Goal: Find specific page/section: Find specific page/section

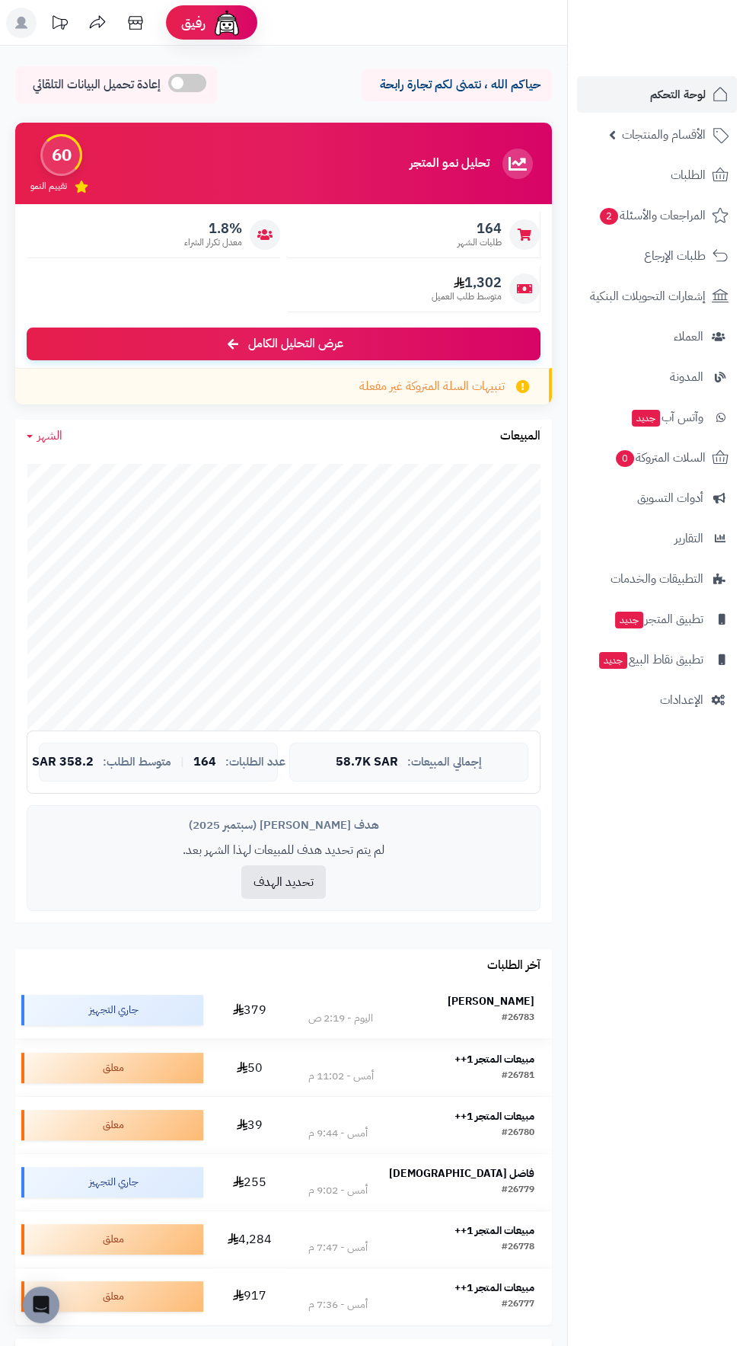
click at [510, 1001] on strong "Bilal Ibrahim" at bounding box center [491, 1001] width 87 height 16
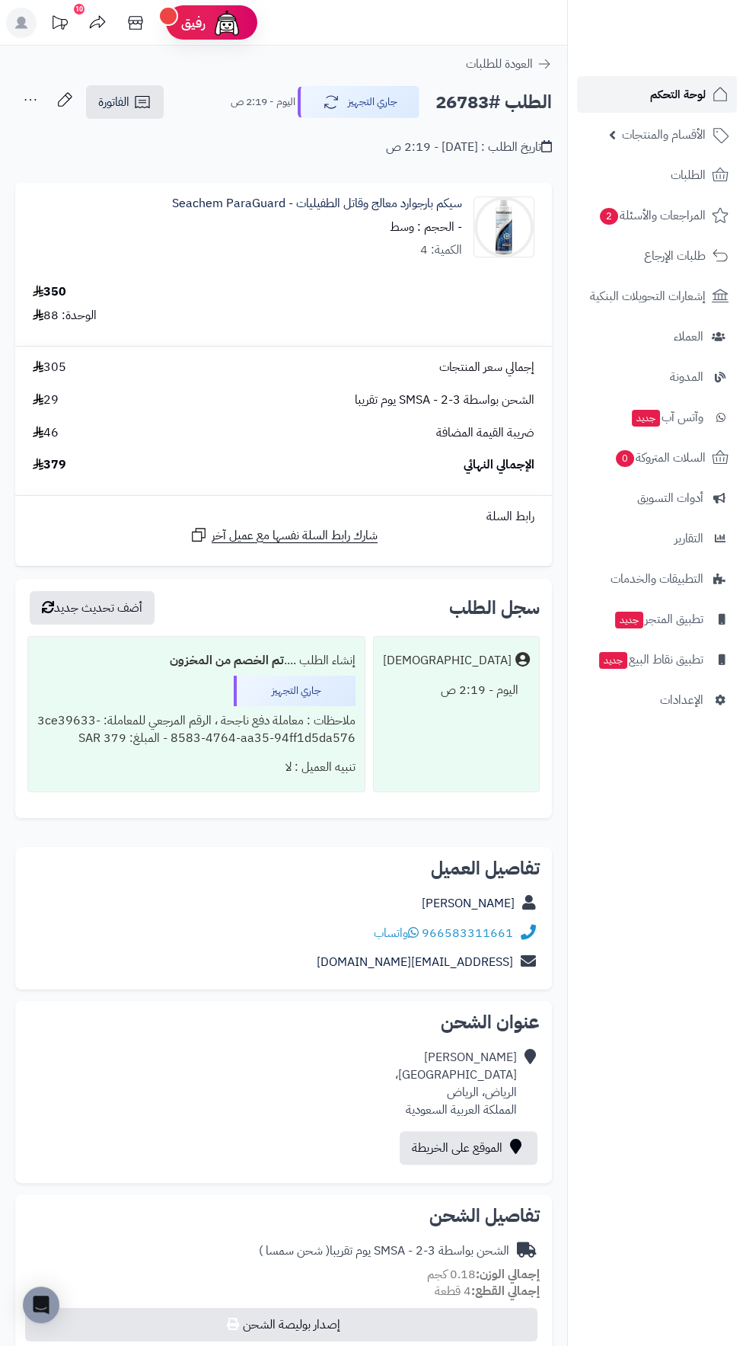
click at [670, 95] on span "لوحة التحكم" at bounding box center [678, 94] width 56 height 21
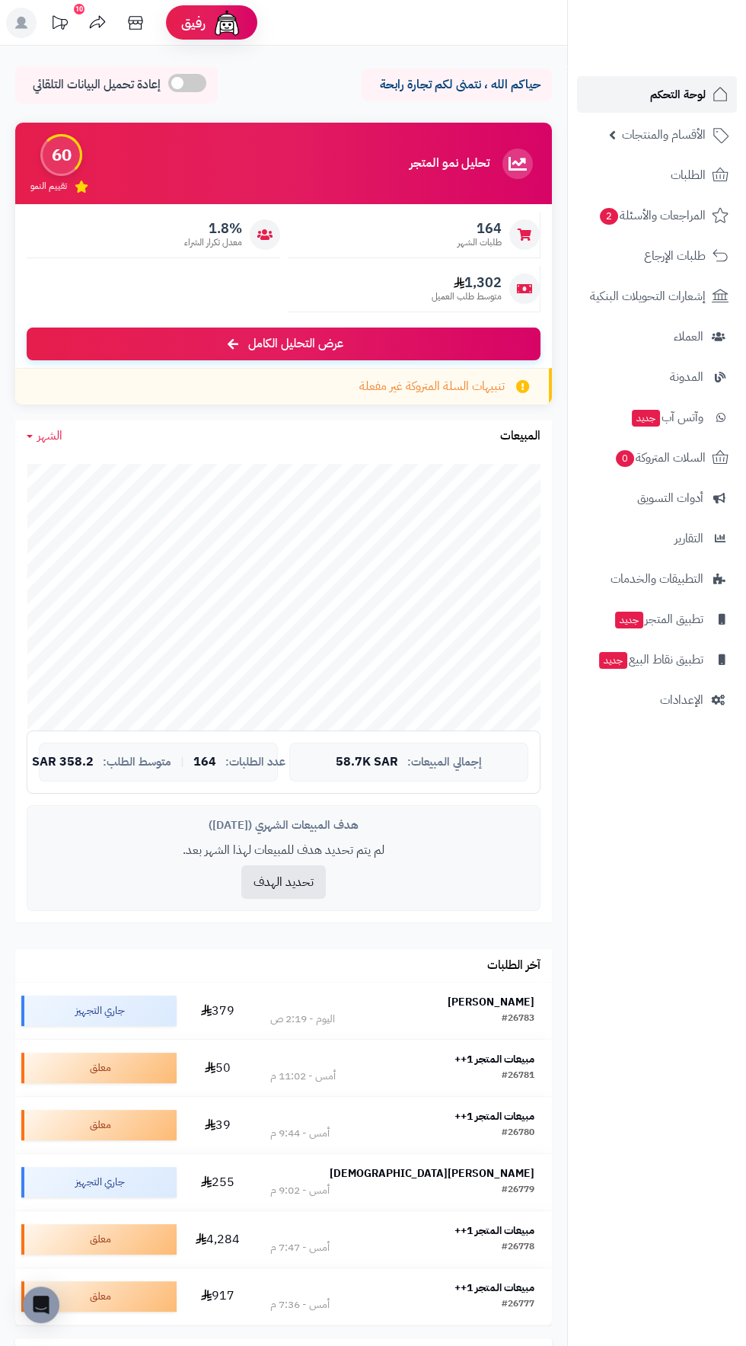
click at [675, 85] on span "لوحة التحكم" at bounding box center [678, 94] width 56 height 21
click at [653, 94] on span "لوحة التحكم" at bounding box center [678, 94] width 56 height 21
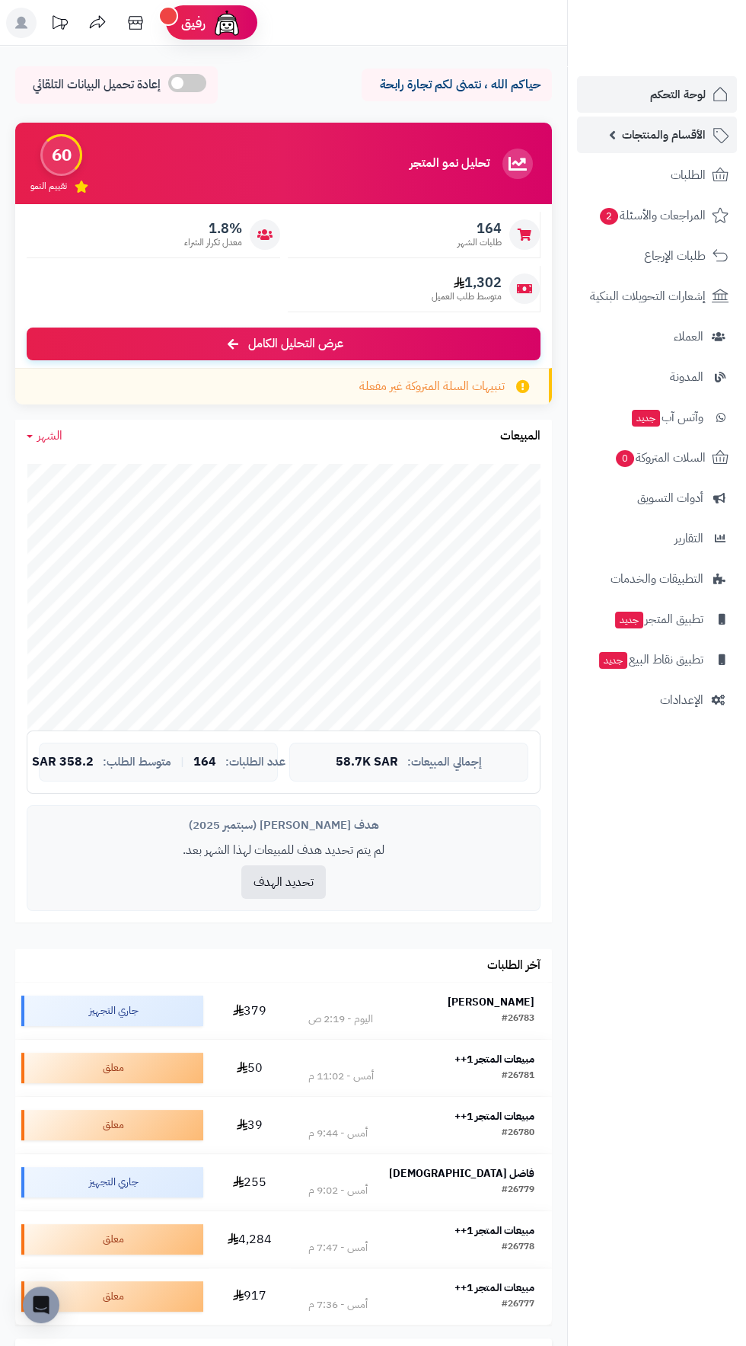
click at [658, 128] on span "الأقسام والمنتجات" at bounding box center [664, 134] width 84 height 21
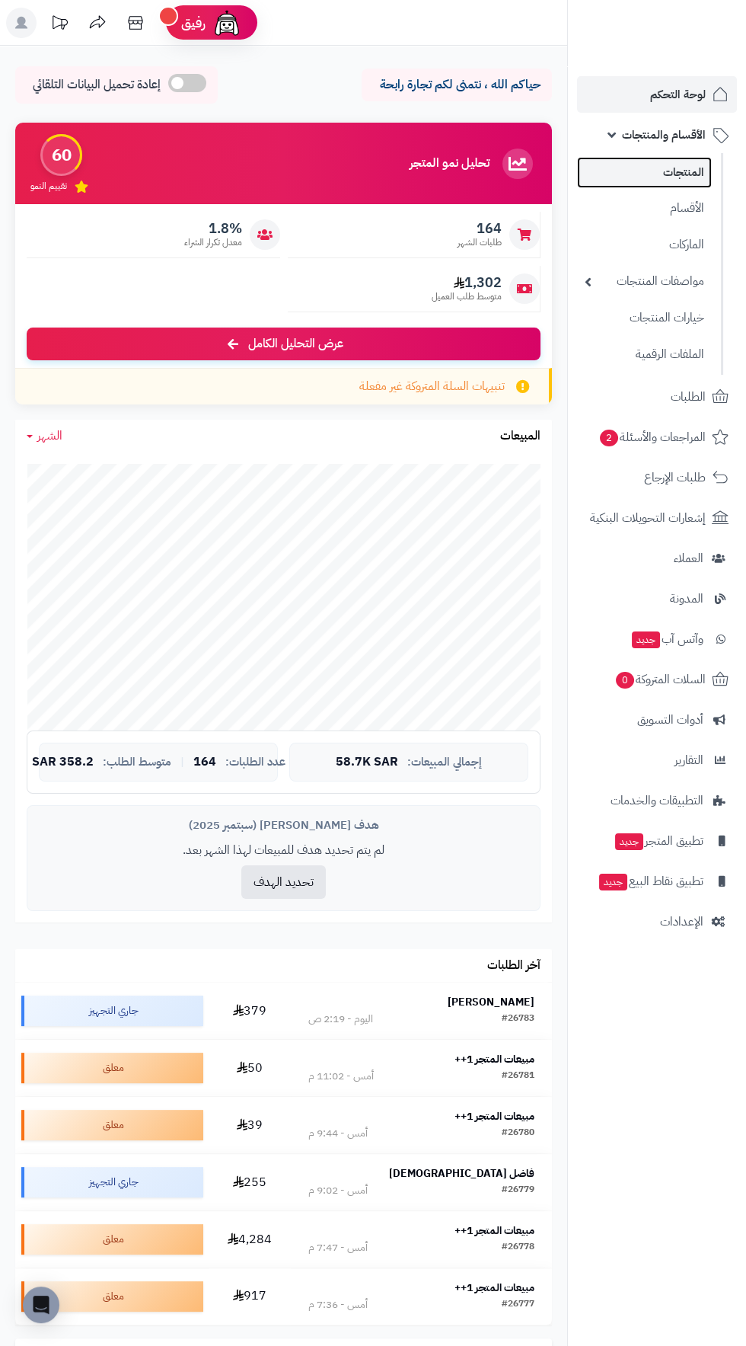
click at [684, 179] on link "المنتجات" at bounding box center [644, 172] width 135 height 31
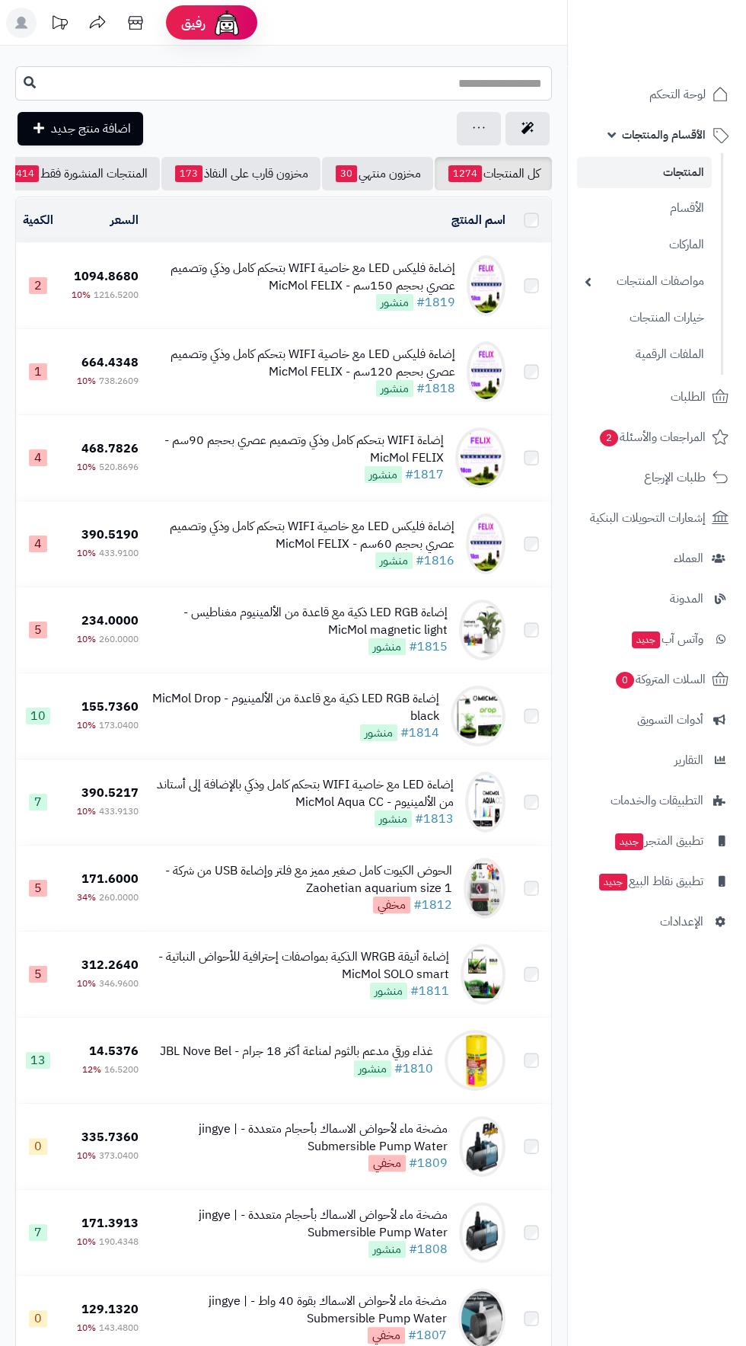
click at [496, 82] on input "text" at bounding box center [283, 83] width 537 height 34
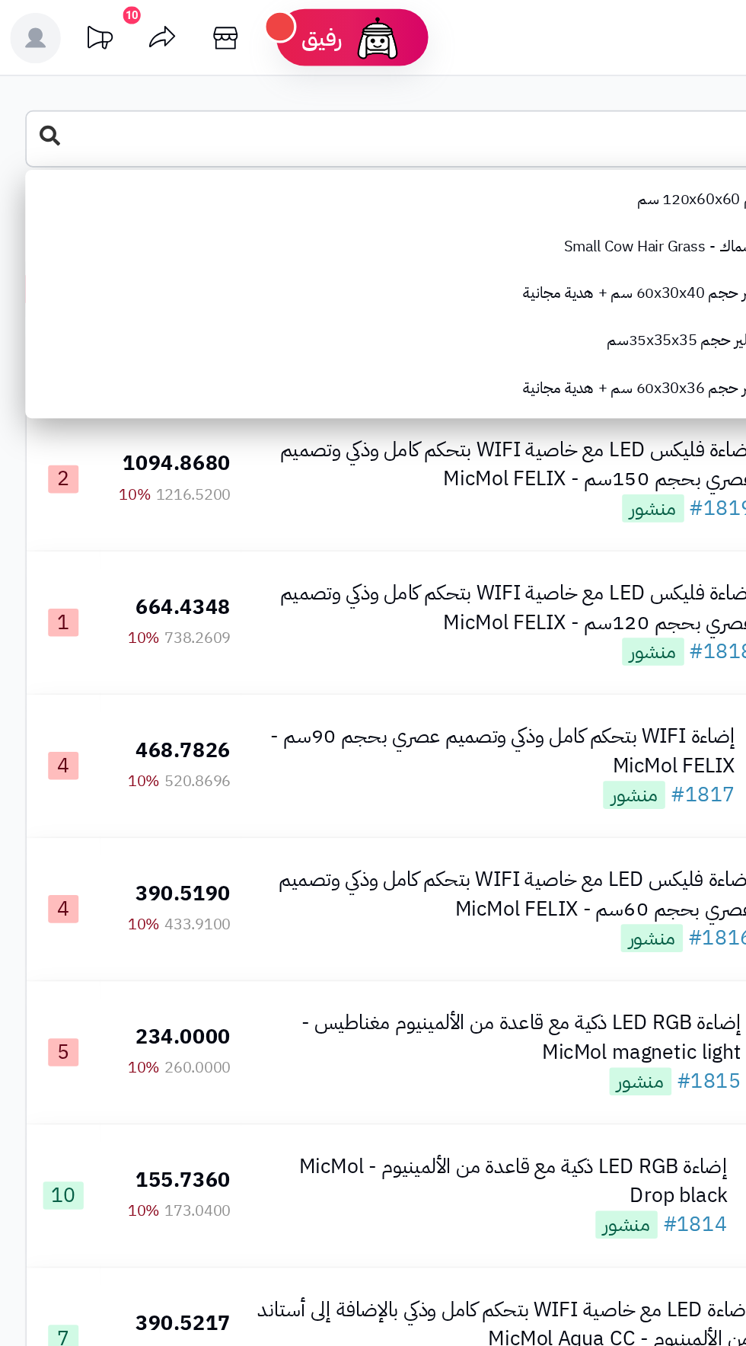
type input "***"
click at [27, 75] on button at bounding box center [29, 82] width 23 height 29
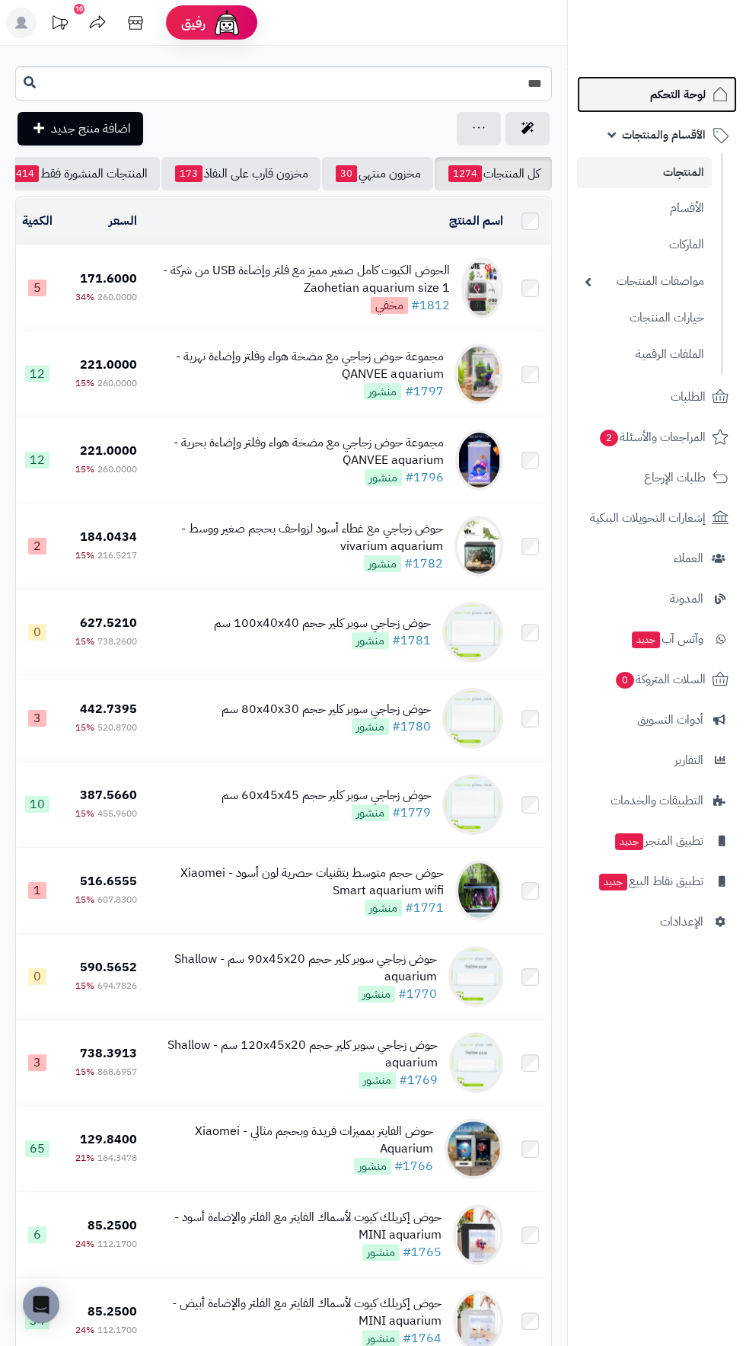
click at [691, 103] on span "لوحة التحكم" at bounding box center [678, 94] width 56 height 21
